Goal: Transaction & Acquisition: Purchase product/service

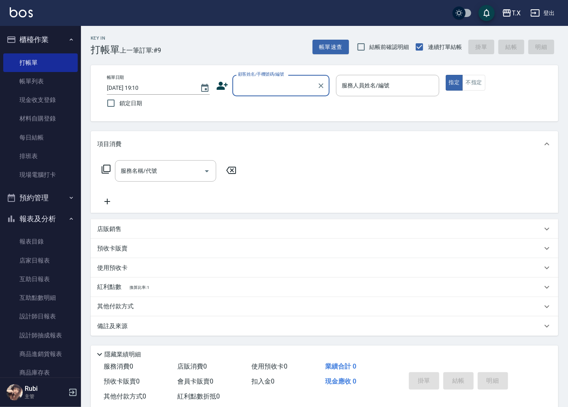
click at [257, 80] on input "顧客姓名/手機號碼/編號" at bounding box center [275, 85] width 78 height 14
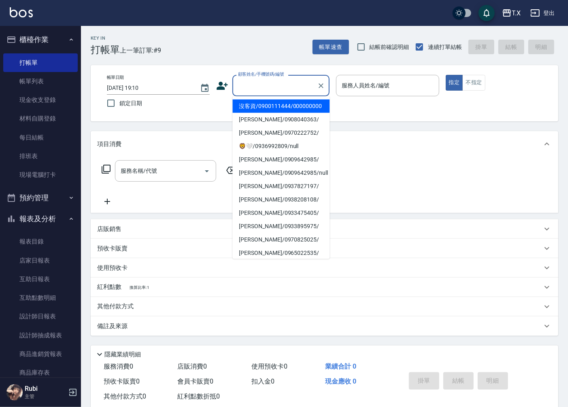
click at [264, 112] on li "沒客資/0900111444/000000000" at bounding box center [280, 106] width 97 height 13
type input "沒客資/0900111444/000000000"
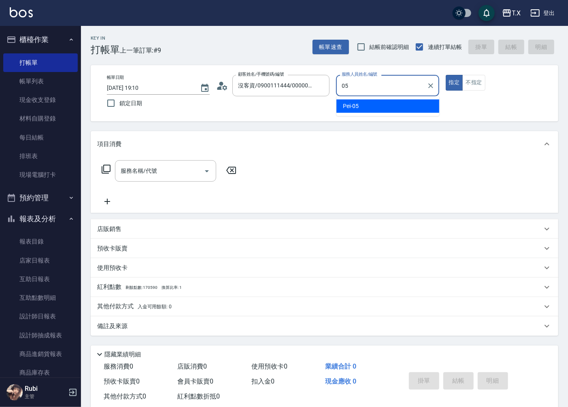
type input "Pei-05"
type button "true"
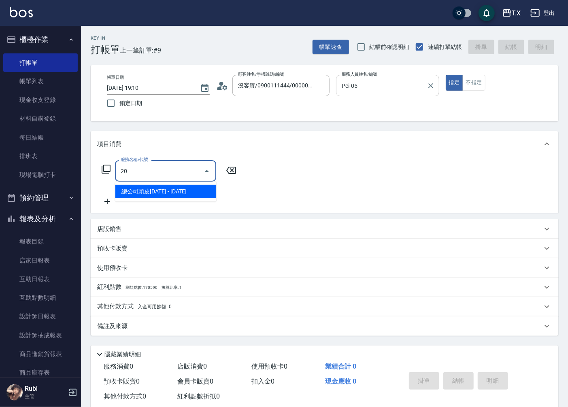
type input "201"
type input "20"
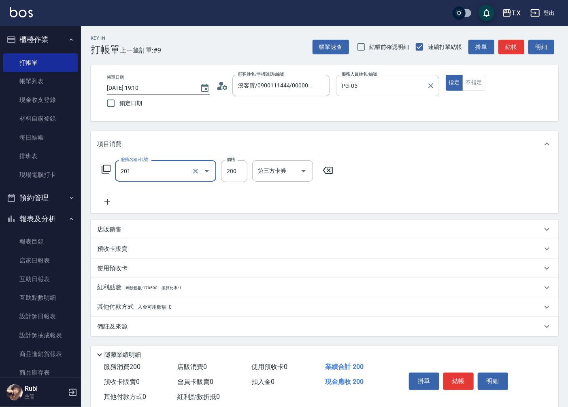
type input "洗髮(201)"
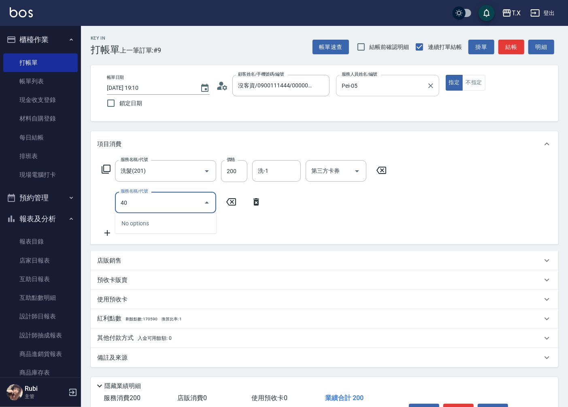
type input "401"
type input "40"
type input "剪髮(401)"
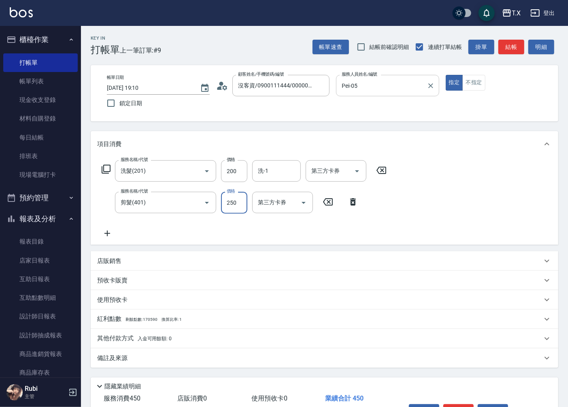
type input "2"
type input "20"
type input "200"
type input "40"
type input "200"
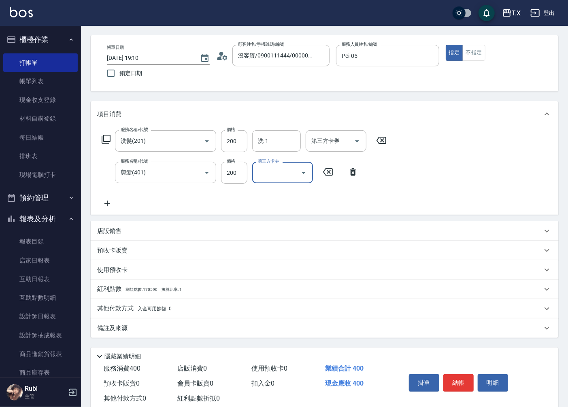
scroll to position [45, 0]
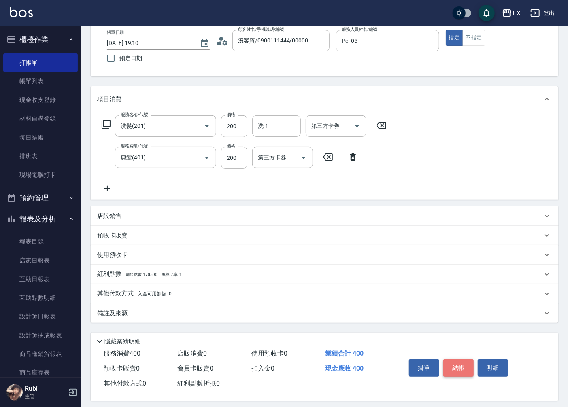
click at [460, 365] on button "結帳" at bounding box center [458, 367] width 30 height 17
type input "[DATE] 20:03"
type input "0"
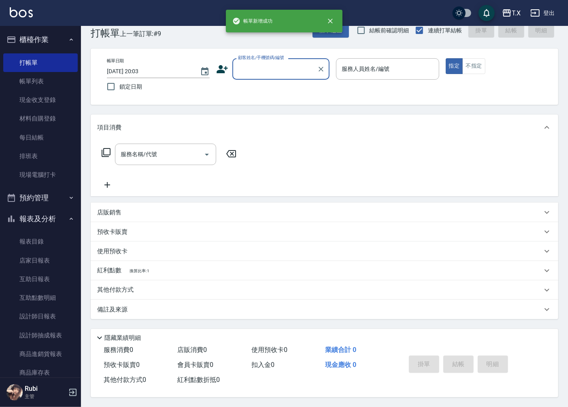
scroll to position [0, 0]
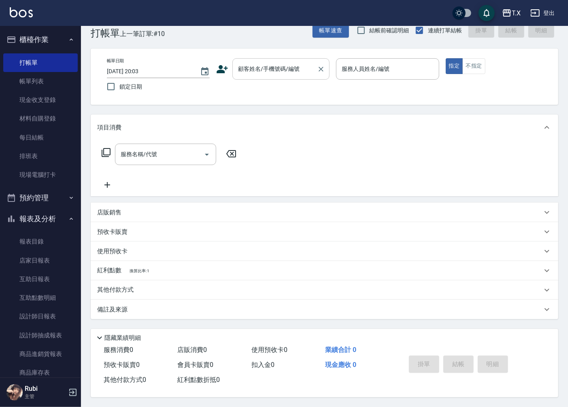
click at [288, 64] on input "顧客姓名/手機號碼/編號" at bounding box center [275, 69] width 78 height 14
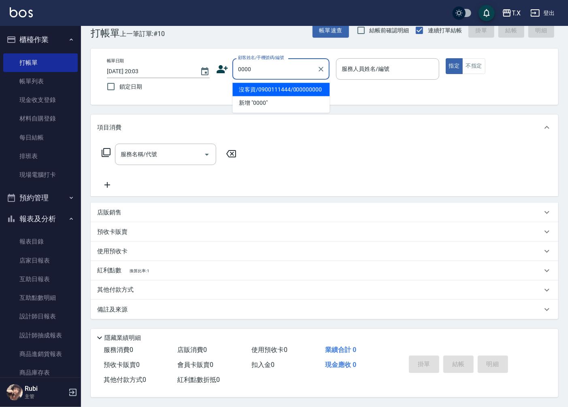
click at [297, 88] on li "沒客資/0900111444/000000000" at bounding box center [280, 89] width 97 height 13
type input "沒客資/0900111444/000000000"
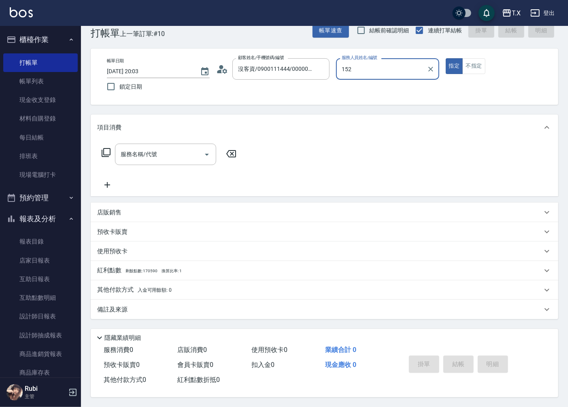
type input "152"
click at [445, 58] on button "指定" at bounding box center [453, 66] width 17 height 16
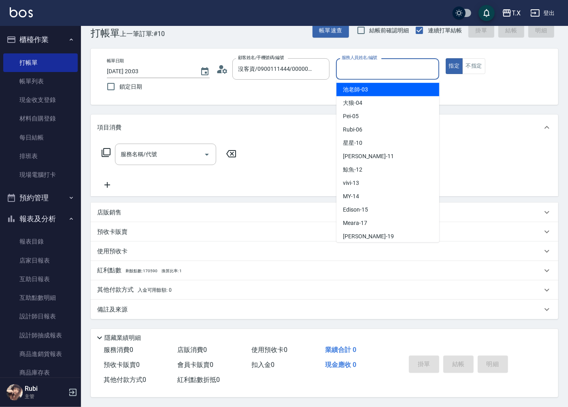
click at [387, 66] on input "服務人員姓名/編號" at bounding box center [386, 69] width 95 height 14
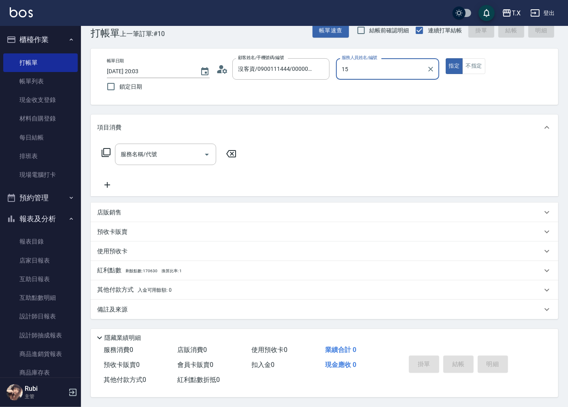
type input "Edison-15"
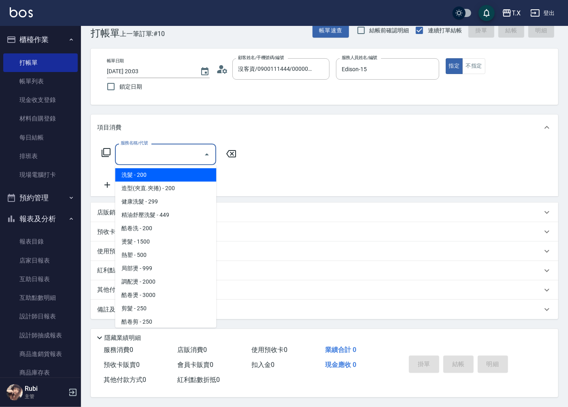
click at [183, 158] on input "服務名稱/代號" at bounding box center [160, 154] width 82 height 14
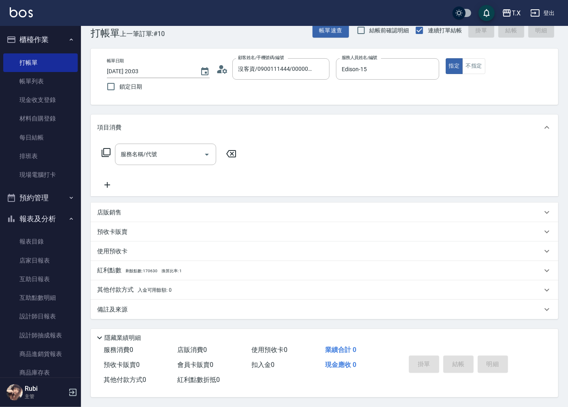
click at [108, 148] on icon at bounding box center [106, 153] width 10 height 10
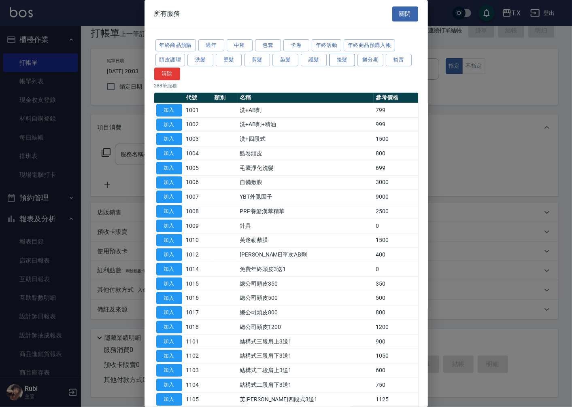
click at [352, 65] on button "接髮" at bounding box center [342, 60] width 26 height 13
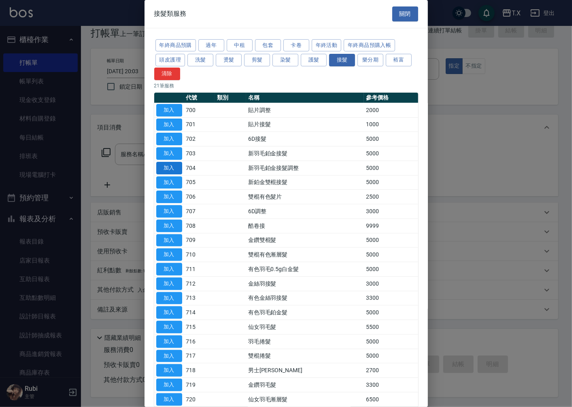
click at [176, 170] on button "加入" at bounding box center [169, 168] width 26 height 13
type input "新羽毛鉑金接髮調整(704)"
type input "500"
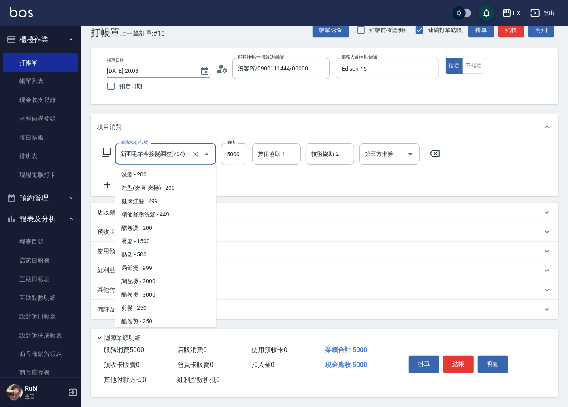
click at [177, 154] on input "新羽毛鉑金接髮調整(704)" at bounding box center [154, 154] width 71 height 14
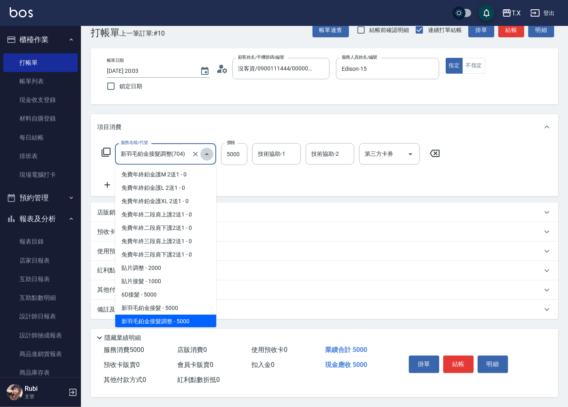
click at [211, 155] on icon "Close" at bounding box center [207, 154] width 10 height 10
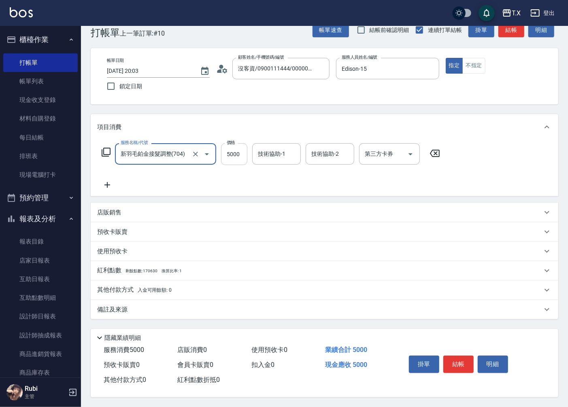
click at [233, 157] on input "5000" at bounding box center [234, 154] width 26 height 22
type input "8"
type input "0"
type input "800"
type input "80"
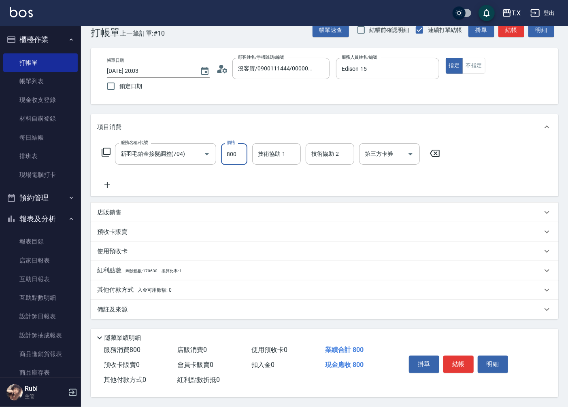
type input "8000"
type input "800"
type input "8000"
click at [276, 148] on div "技術協助-1 技術協助-1" at bounding box center [276, 153] width 49 height 21
type input "vivi-13"
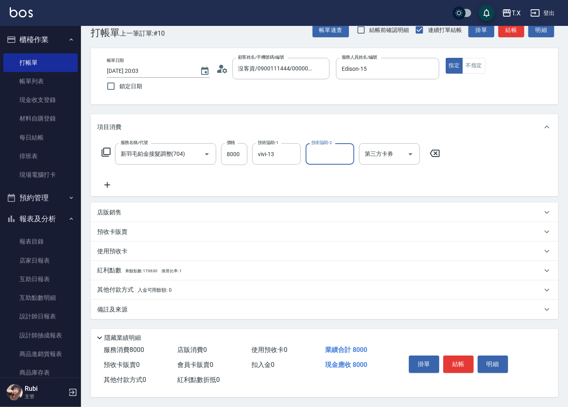
click at [104, 185] on icon at bounding box center [107, 185] width 20 height 10
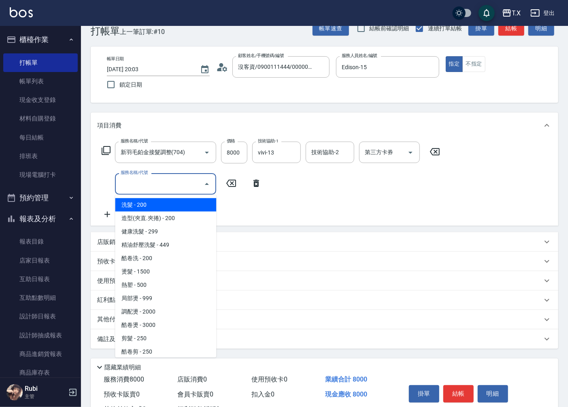
click at [146, 188] on input "服務名稱/代號" at bounding box center [160, 184] width 82 height 14
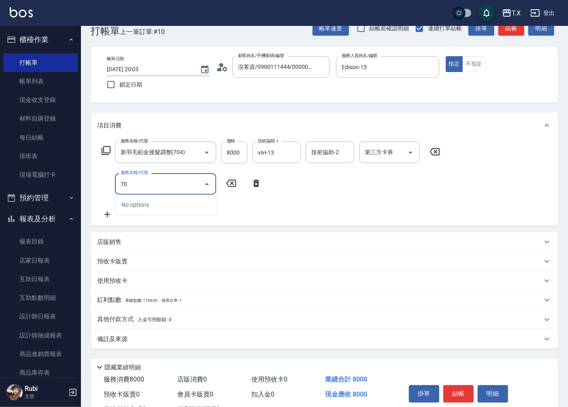
type input "704"
type input "1300"
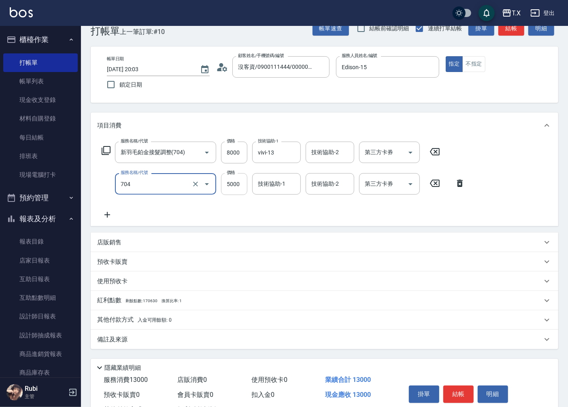
type input "新羽毛鉑金接髮調整(704)"
click at [237, 179] on input "5000" at bounding box center [234, 184] width 26 height 22
type input "8"
type input "800"
type input "850"
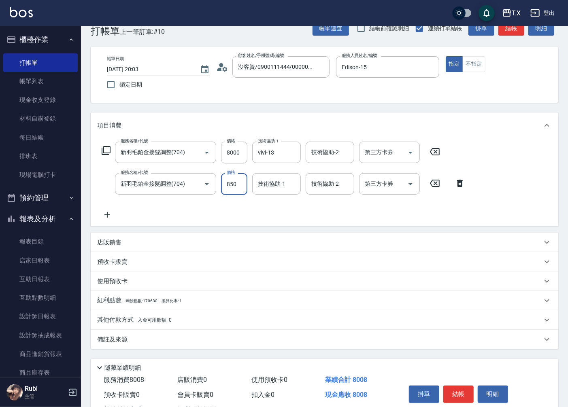
type input "880"
type input "8500"
type input "1650"
type input "8500"
click at [276, 184] on input "技術協助-1" at bounding box center [276, 184] width 41 height 14
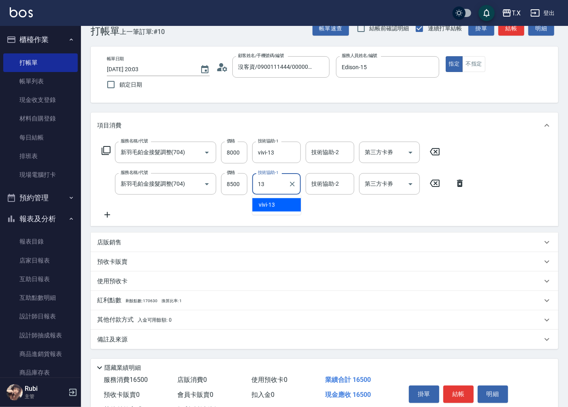
type input "vivi-13"
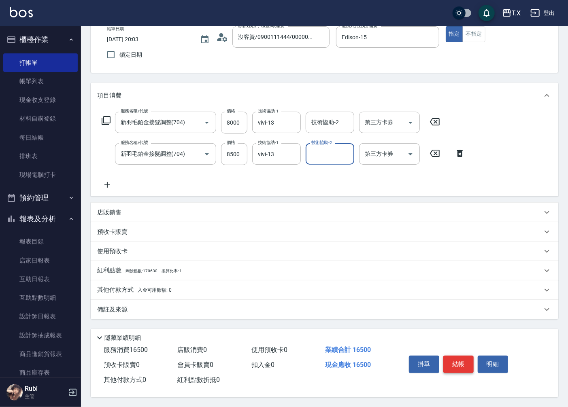
click at [450, 358] on button "結帳" at bounding box center [458, 364] width 30 height 17
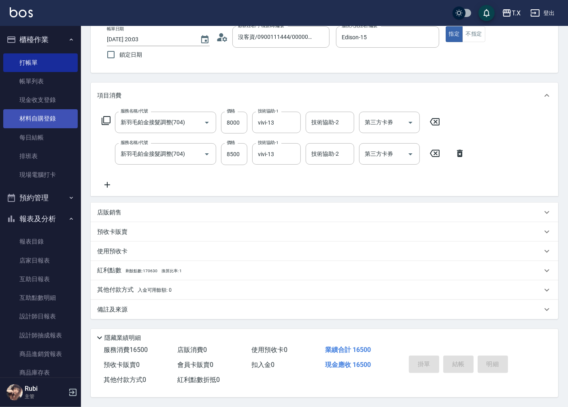
type input "[DATE] 20:28"
type input "0"
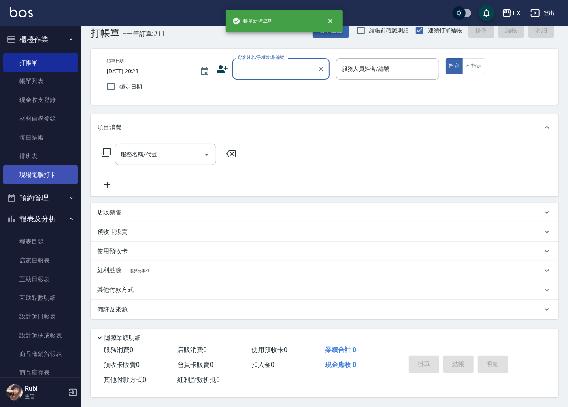
scroll to position [45, 0]
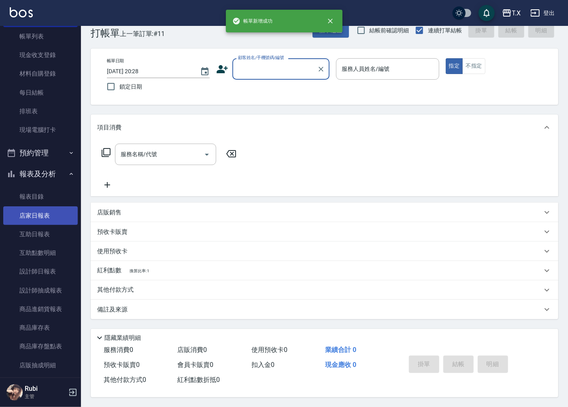
click at [43, 216] on link "店家日報表" at bounding box center [40, 215] width 74 height 19
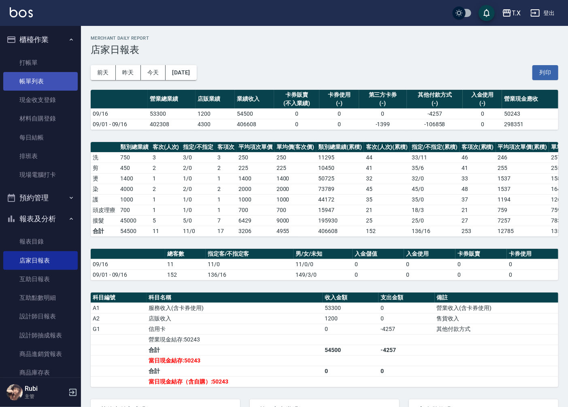
click at [41, 87] on link "帳單列表" at bounding box center [40, 81] width 74 height 19
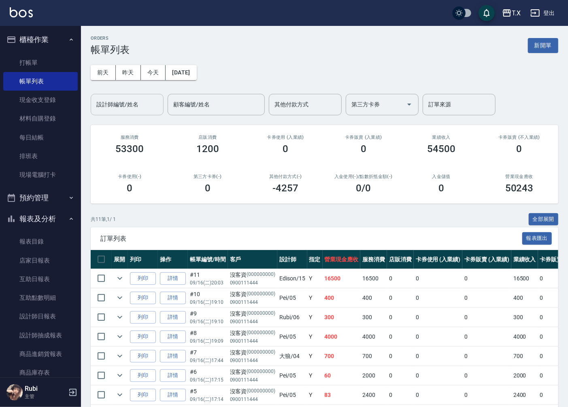
click at [132, 110] on input "設計師編號/姓名" at bounding box center [127, 105] width 66 height 14
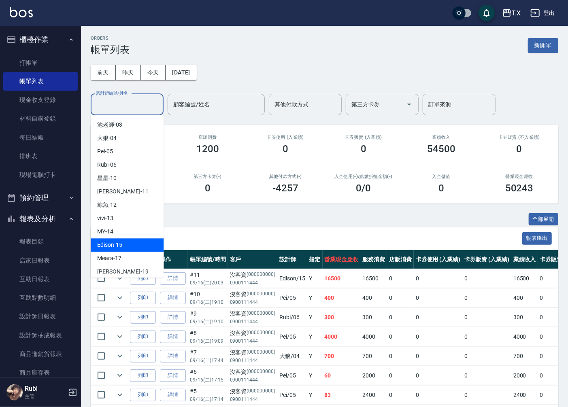
click at [114, 241] on span "Edison -15" at bounding box center [109, 245] width 25 height 8
type input "Edison-15"
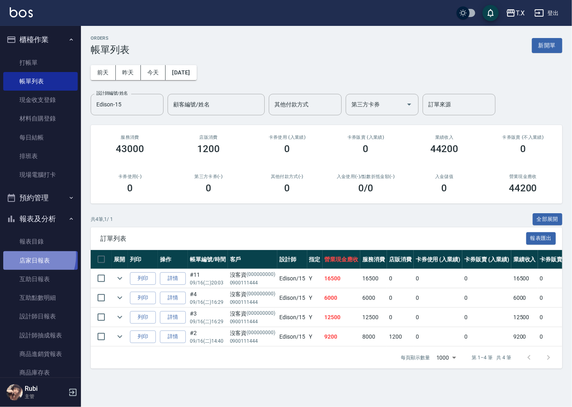
click at [30, 256] on link "店家日報表" at bounding box center [40, 260] width 74 height 19
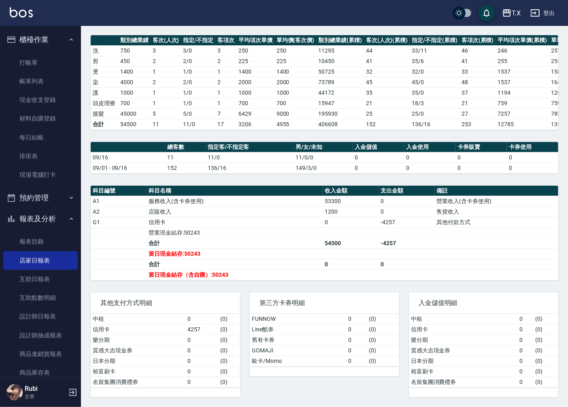
scroll to position [114, 0]
